Goal: Task Accomplishment & Management: Understand process/instructions

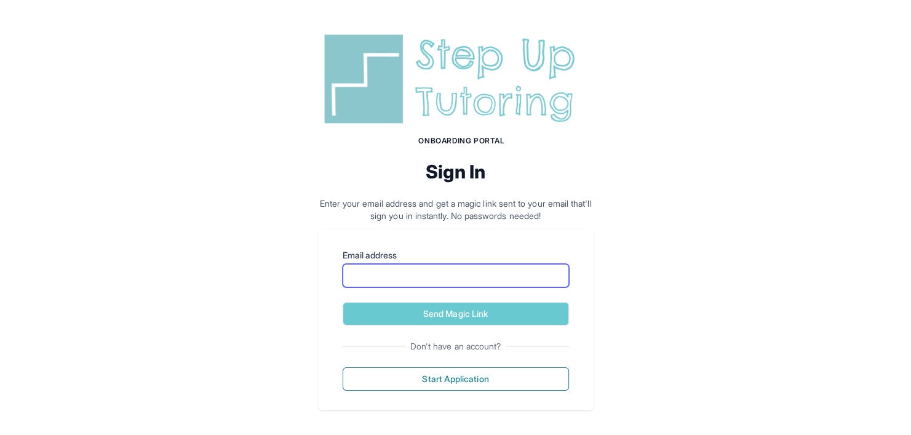
click at [433, 264] on input "Email address" at bounding box center [456, 275] width 226 height 23
click at [465, 281] on input "Email address" at bounding box center [456, 275] width 226 height 23
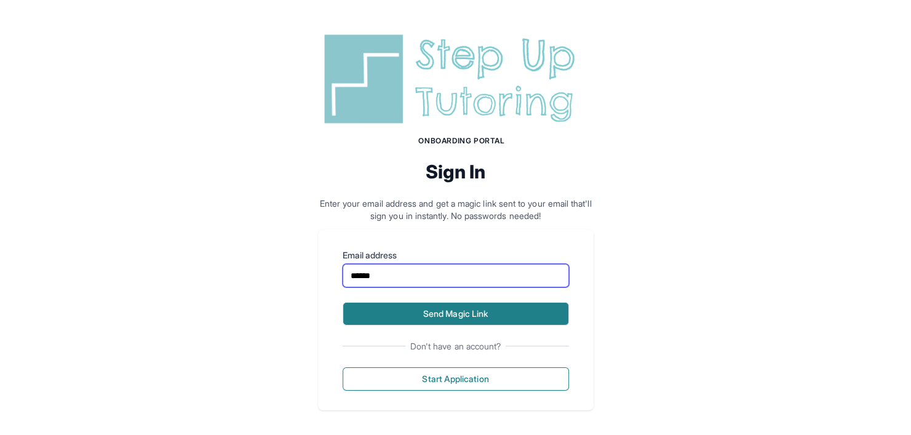
type input "**********"
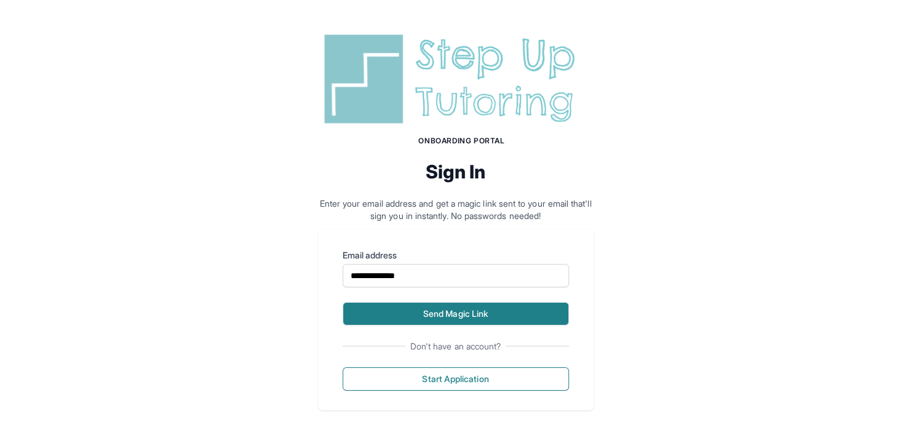
click at [439, 316] on button "Send Magic Link" at bounding box center [456, 313] width 226 height 23
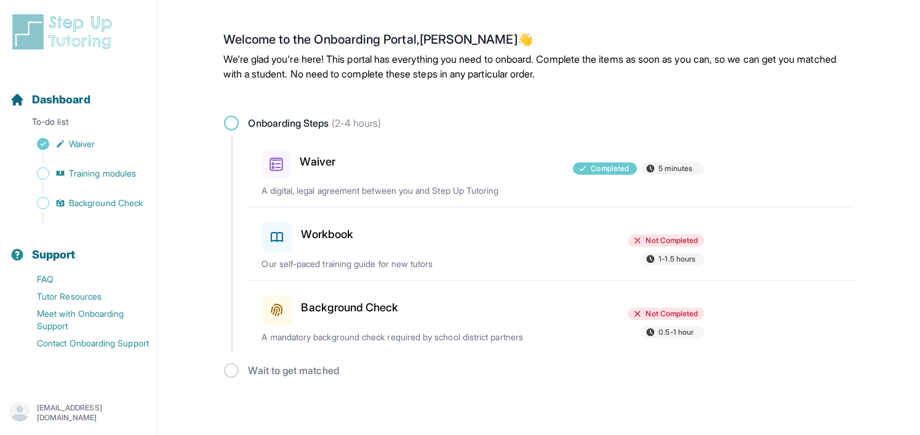
click at [335, 236] on h3 "Workbook" at bounding box center [328, 234] width 52 height 17
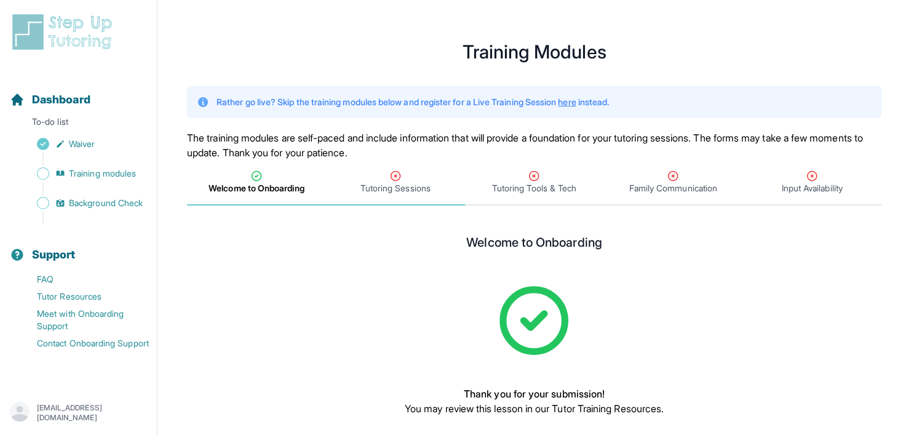
click at [364, 169] on span "Tutoring Sessions" at bounding box center [395, 183] width 139 height 46
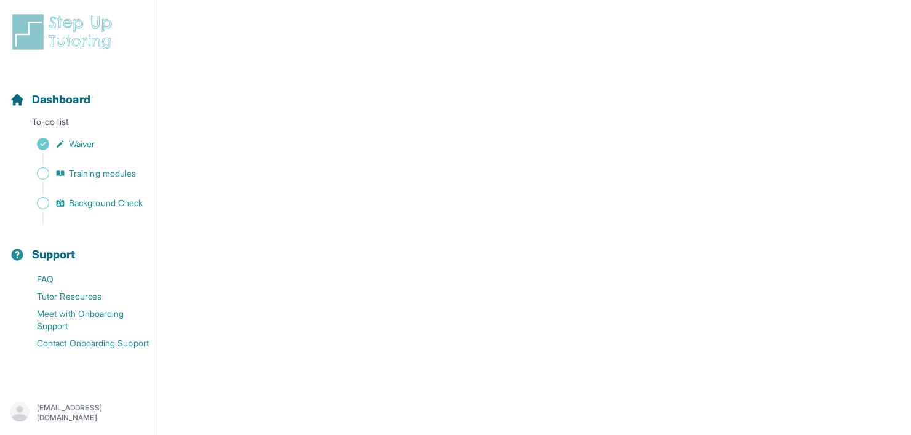
scroll to position [308, 0]
